Goal: Manage account settings

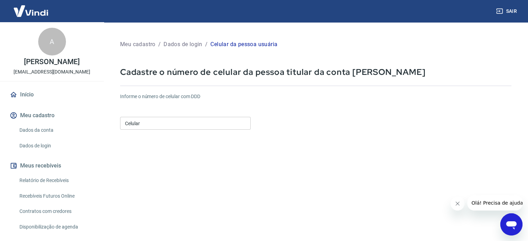
click at [188, 120] on input "Celular" at bounding box center [185, 123] width 131 height 13
type input "(22) 99904-4290"
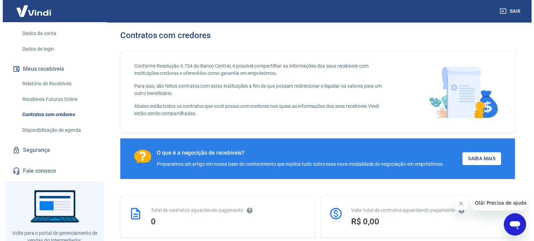
scroll to position [118, 0]
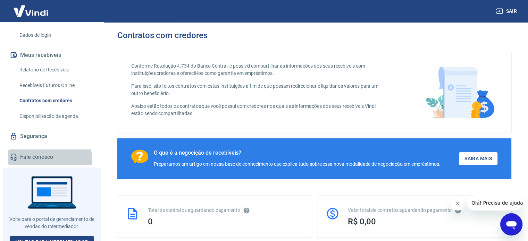
click at [49, 154] on link "Fale conosco" at bounding box center [51, 157] width 87 height 15
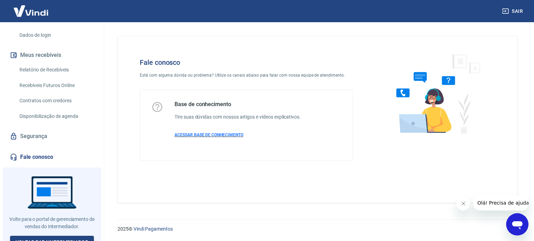
click at [213, 134] on span "ACESSAR BASE DE CONHECIMENTO" at bounding box center [208, 135] width 69 height 5
